Goal: Task Accomplishment & Management: Use online tool/utility

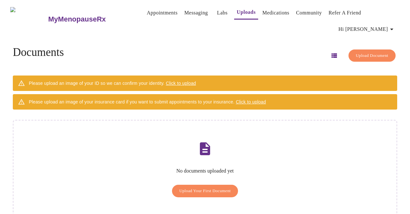
scroll to position [2, 0]
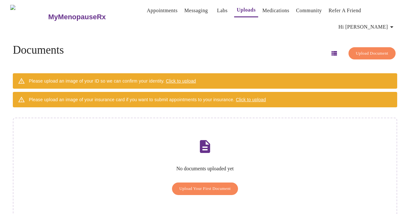
click at [196, 78] on span "Click to upload" at bounding box center [181, 80] width 30 height 5
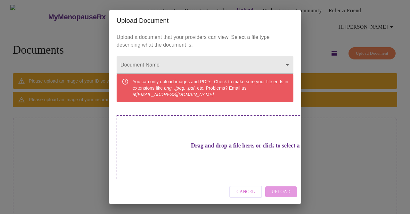
click at [288, 65] on body "MyMenopauseRx Appointments Messaging Labs Uploads Medications Community Refer a…" at bounding box center [205, 114] width 405 height 229
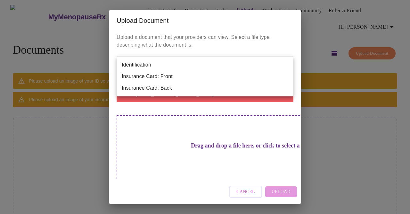
click at [335, 133] on div at bounding box center [205, 107] width 410 height 214
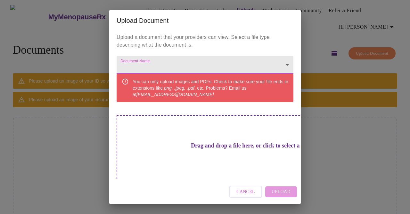
click at [333, 138] on div "Upload Document Upload a document that your providers can view. Select a file t…" at bounding box center [205, 107] width 410 height 214
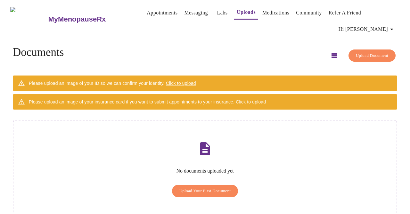
scroll to position [0, 0]
click at [262, 149] on div "No documents uploaded yet Upload Your First Document" at bounding box center [205, 171] width 385 height 102
click at [332, 53] on icon "button" at bounding box center [334, 55] width 5 height 4
drag, startPoint x: 326, startPoint y: 44, endPoint x: 251, endPoint y: 155, distance: 134.2
click at [247, 160] on div "Documents Upload Document Please upload an image of your ID so we can confirm y…" at bounding box center [205, 134] width 400 height 196
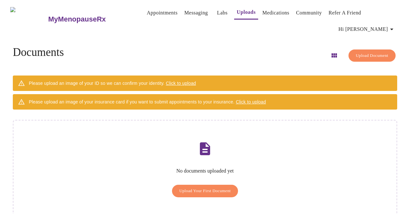
drag, startPoint x: 360, startPoint y: 45, endPoint x: 299, endPoint y: 148, distance: 119.3
click at [299, 148] on div "Documents Upload Document Please upload an image of your ID so we can confirm y…" at bounding box center [205, 134] width 400 height 196
